Goal: Transaction & Acquisition: Book appointment/travel/reservation

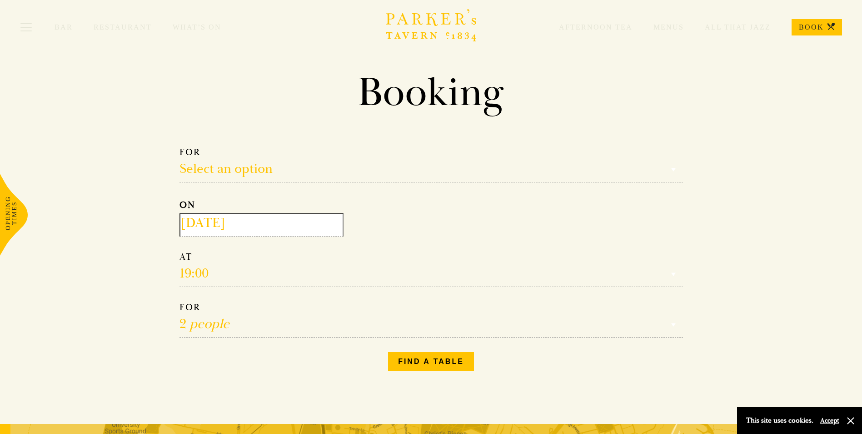
click at [290, 222] on input "2025-08-29" at bounding box center [262, 224] width 164 height 23
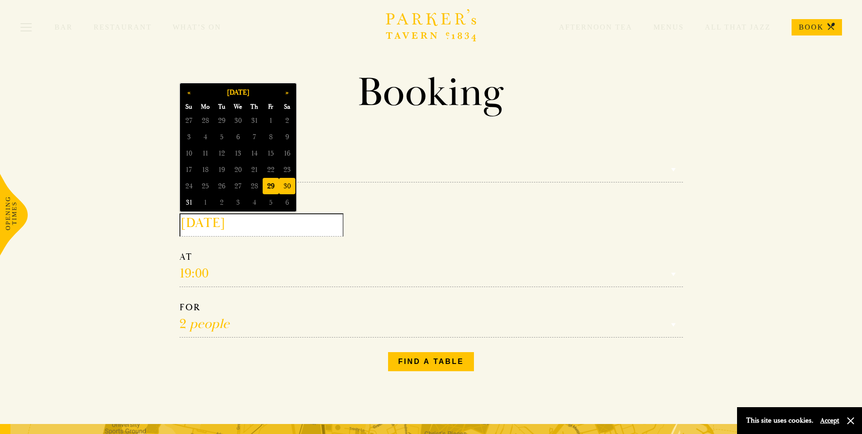
click at [286, 181] on span "30" at bounding box center [287, 186] width 16 height 16
type input "2025-08-30"
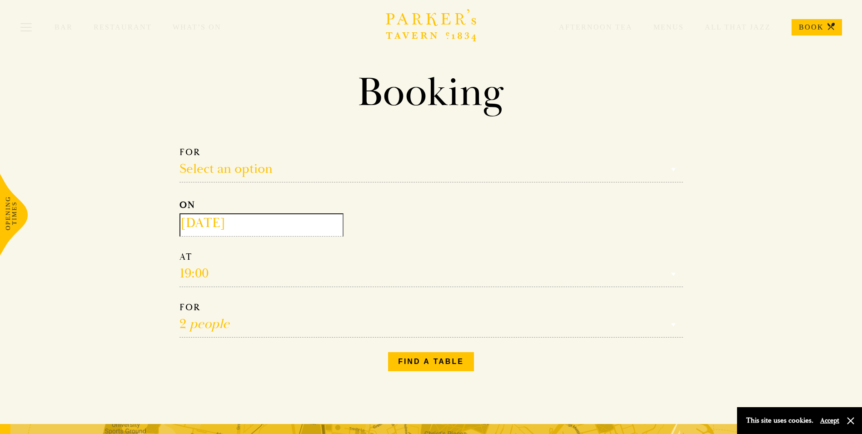
click at [226, 270] on select "Reservation time" at bounding box center [432, 269] width 504 height 36
click at [204, 270] on select "Reservation time" at bounding box center [432, 269] width 504 height 36
click at [234, 275] on select "Reservation time" at bounding box center [432, 269] width 504 height 36
click at [195, 268] on select "Reservation time" at bounding box center [432, 269] width 504 height 36
drag, startPoint x: 193, startPoint y: 279, endPoint x: 190, endPoint y: 275, distance: 4.9
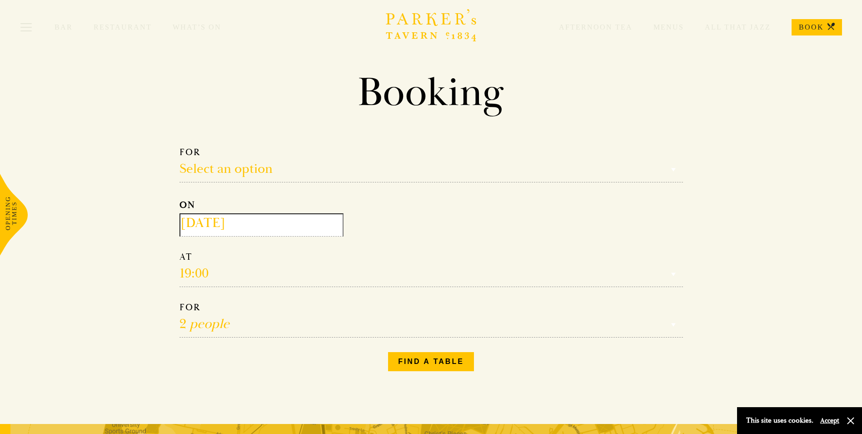
click at [193, 279] on select "Reservation time" at bounding box center [432, 269] width 504 height 36
click at [185, 268] on select "Reservation time" at bounding box center [432, 269] width 504 height 36
click at [211, 161] on select "Select an option Lunch Dinner Afternoon Tea" at bounding box center [432, 164] width 504 height 36
select select "134868"
click at [180, 146] on select "Select an option Lunch Dinner Afternoon Tea" at bounding box center [432, 164] width 504 height 36
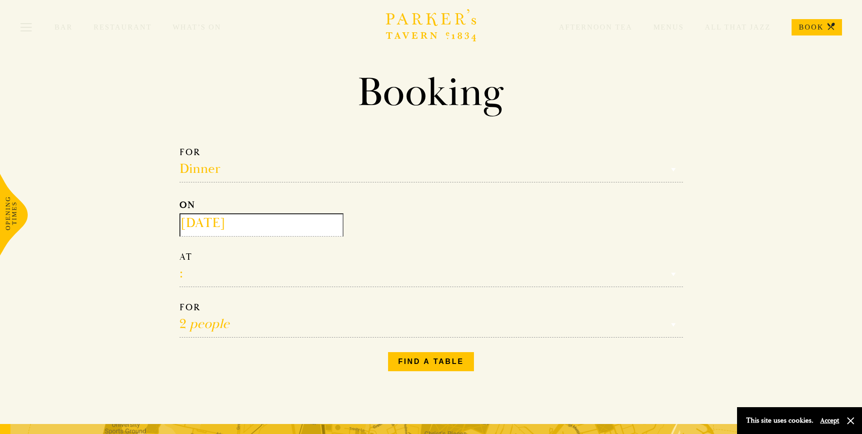
click at [210, 224] on input "2025-08-30" at bounding box center [262, 224] width 164 height 23
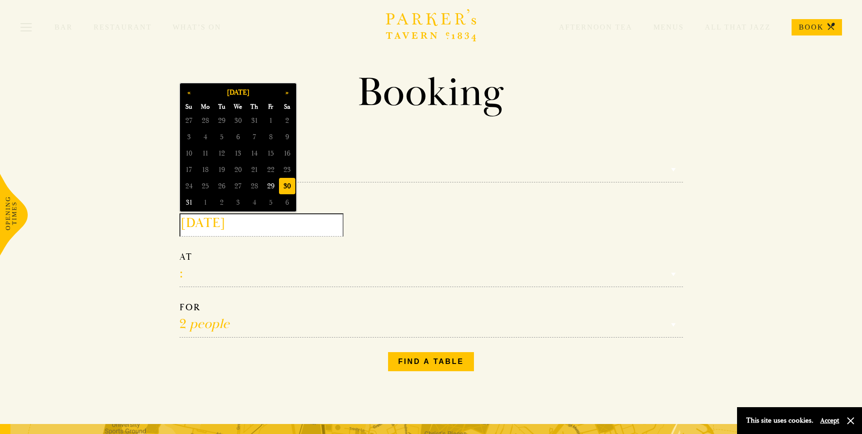
click at [210, 224] on input "2025-08-30" at bounding box center [262, 224] width 164 height 23
click at [200, 273] on select "17:00 18:00 18:30 19:00 19:30 20:00 20:30 21:00 21:30" at bounding box center [432, 269] width 504 height 36
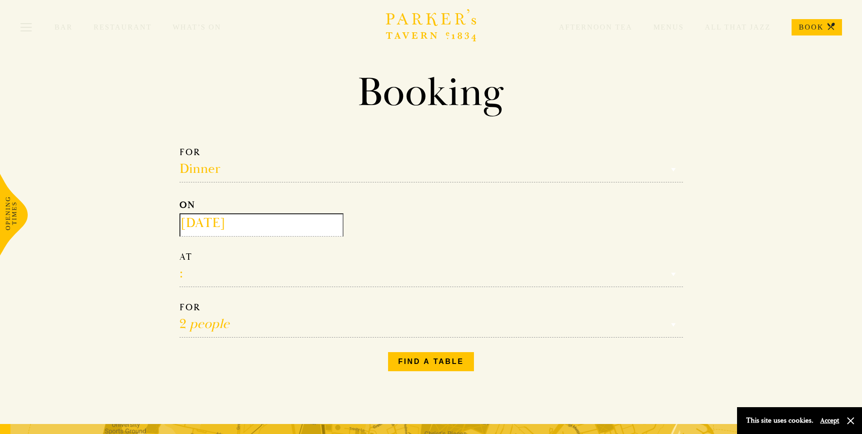
select select "19:30"
click at [180, 252] on select "17:00 18:00 18:30 19:00 19:30 20:00 20:30 21:00 21:30" at bounding box center [432, 269] width 504 height 36
click at [418, 362] on button "Find a table" at bounding box center [431, 361] width 86 height 19
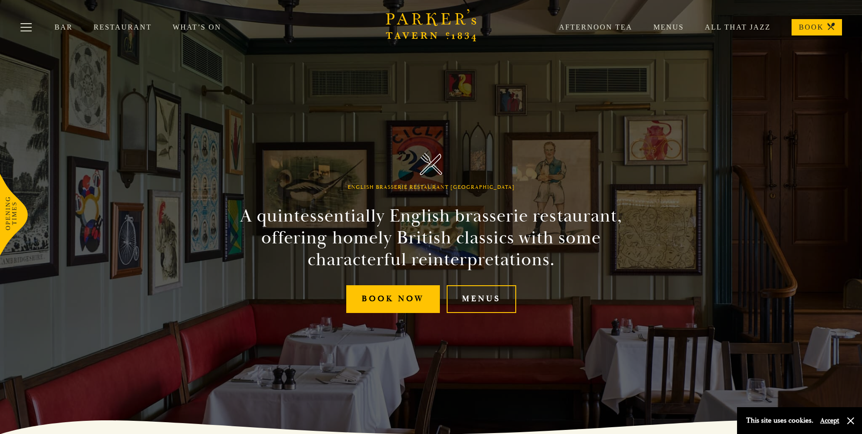
click at [679, 25] on link "Menus" at bounding box center [658, 27] width 51 height 9
